Goal: Task Accomplishment & Management: Manage account settings

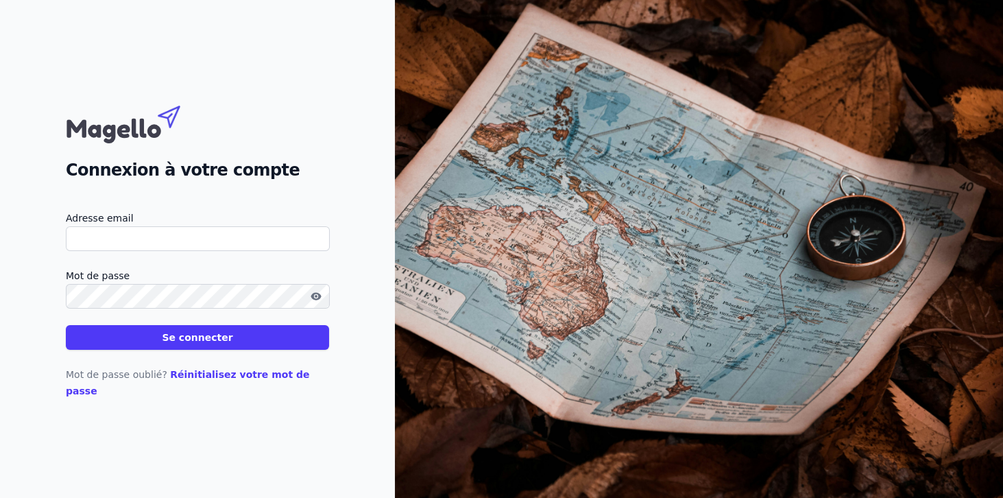
click at [231, 386] on link "Réinitialisez votre mot de passe" at bounding box center [188, 382] width 244 height 27
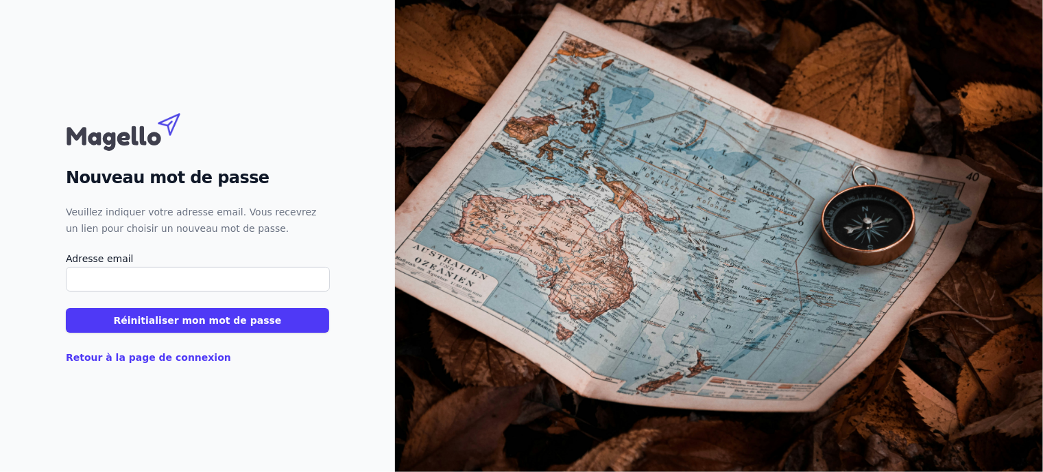
paste input "g.kabore@thollebeke.be"
type input "g.kabore@thollebeke.be"
click at [169, 327] on button "Réinitialiser mon mot de passe" at bounding box center [197, 320] width 263 height 25
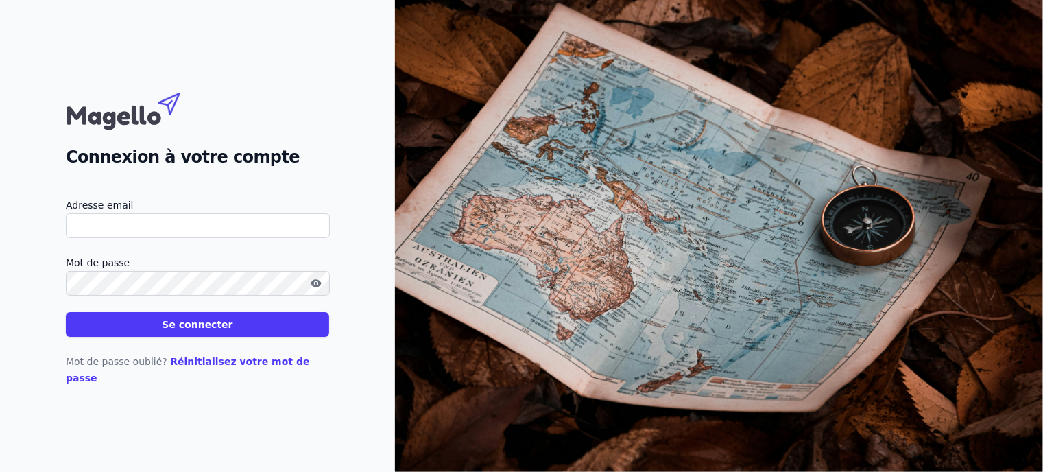
click at [231, 371] on link "Réinitialisez votre mot de passe" at bounding box center [188, 369] width 244 height 27
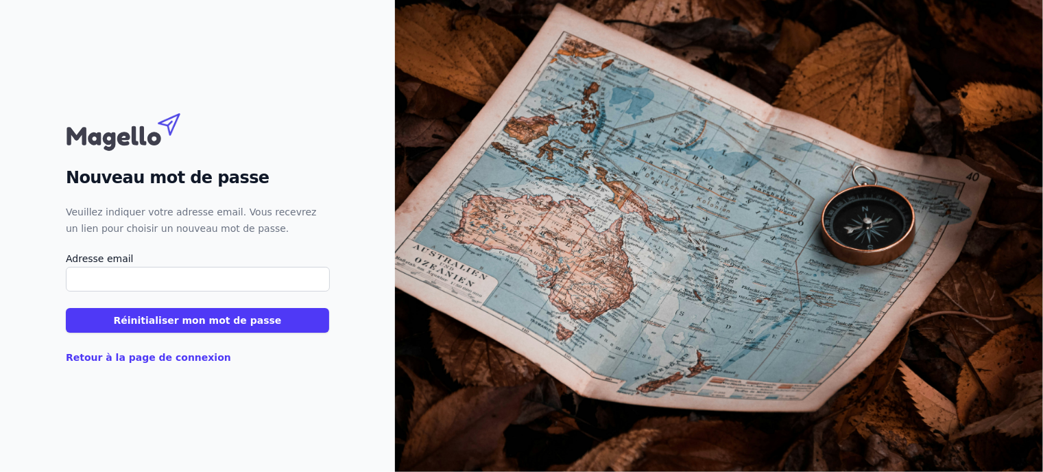
paste input "a.dirocco@thollebeke.be"
type input "a.dirocco@thollebeke.be"
click at [169, 321] on button "Réinitialiser mon mot de passe" at bounding box center [197, 320] width 263 height 25
paste input "[PERSON_NAME][EMAIL_ADDRESS][DOMAIN_NAME]"
click at [212, 277] on input "a.dirocco@thollebeke.be" at bounding box center [198, 279] width 264 height 25
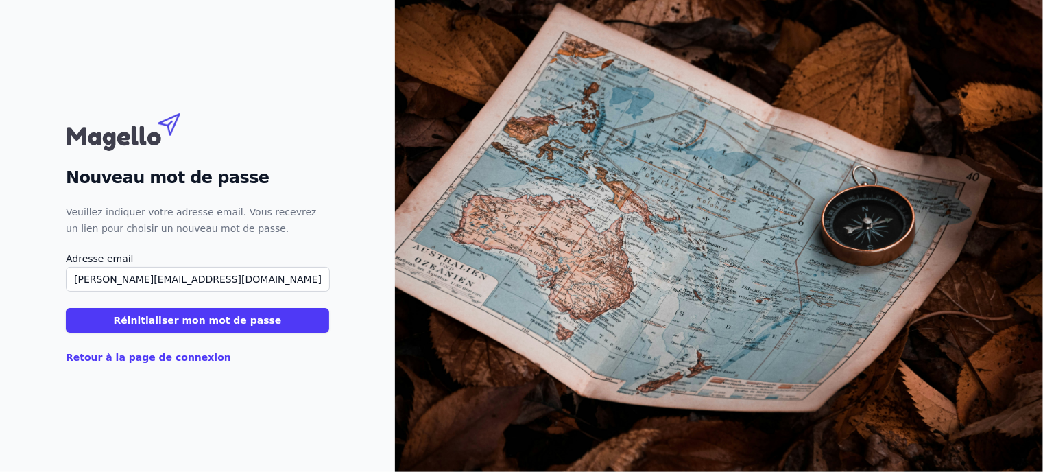
type input "a.dirocco@thollebeke.be"
click at [195, 326] on button "Réinitialiser mon mot de passe" at bounding box center [197, 320] width 263 height 25
paste input "[EMAIL_ADDRESS][DOMAIN_NAME]"
type input "[EMAIL_ADDRESS][DOMAIN_NAME]"
click at [66, 308] on button "Réinitialiser mon mot de passe" at bounding box center [197, 320] width 263 height 25
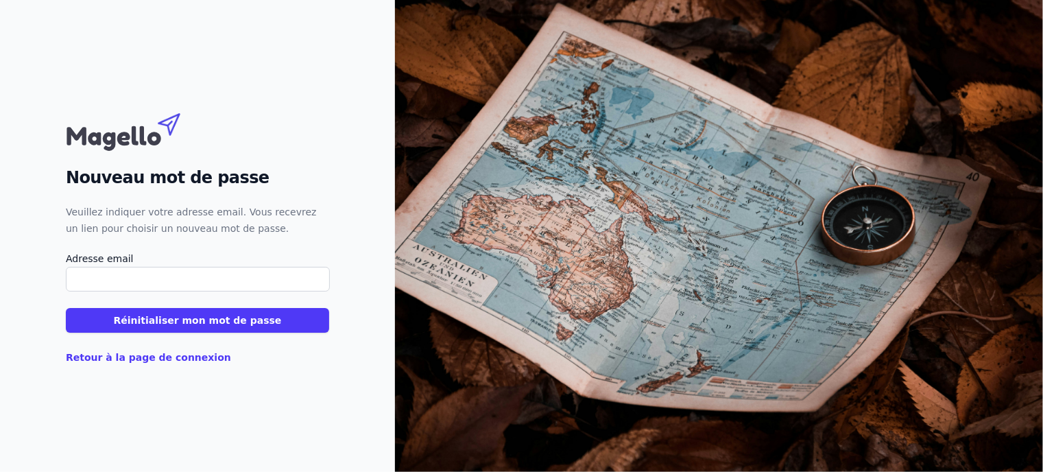
paste input "g.golger@thollebeke.be"
type input "g.golger@thollebeke.be"
click at [189, 317] on button "Réinitialiser mon mot de passe" at bounding box center [197, 320] width 263 height 25
